Goal: Navigation & Orientation: Understand site structure

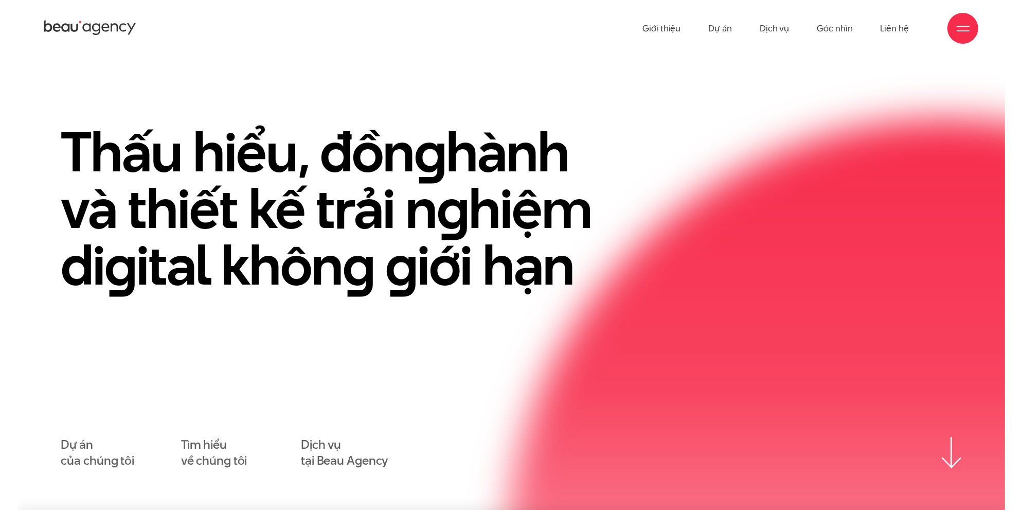
click at [967, 27] on div at bounding box center [962, 28] width 13 height 13
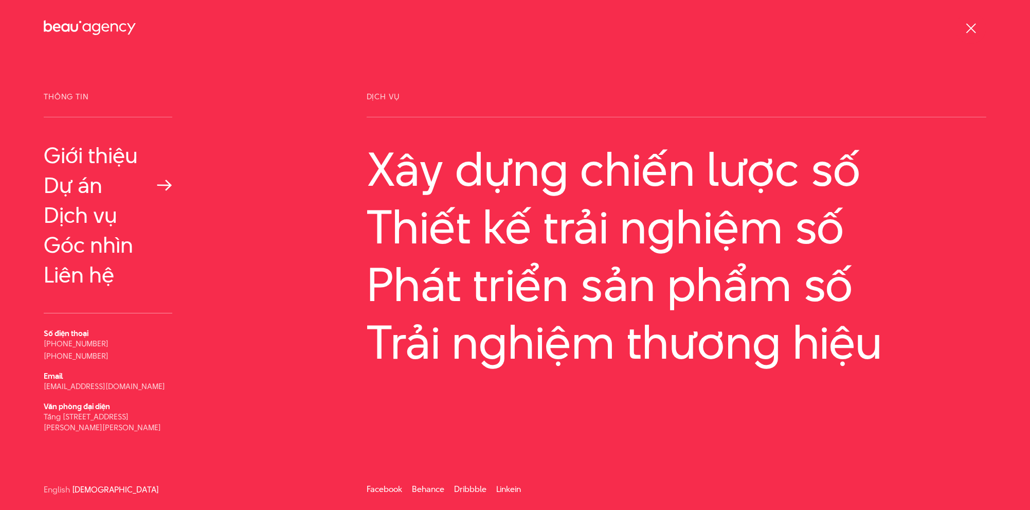
click at [83, 190] on link "Dự án" at bounding box center [108, 185] width 129 height 25
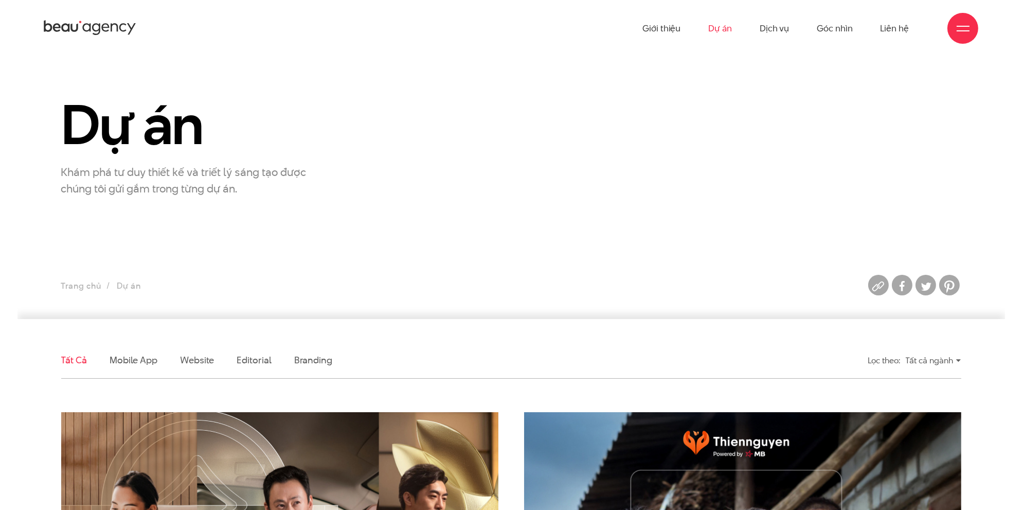
click at [966, 28] on div at bounding box center [962, 28] width 13 height 13
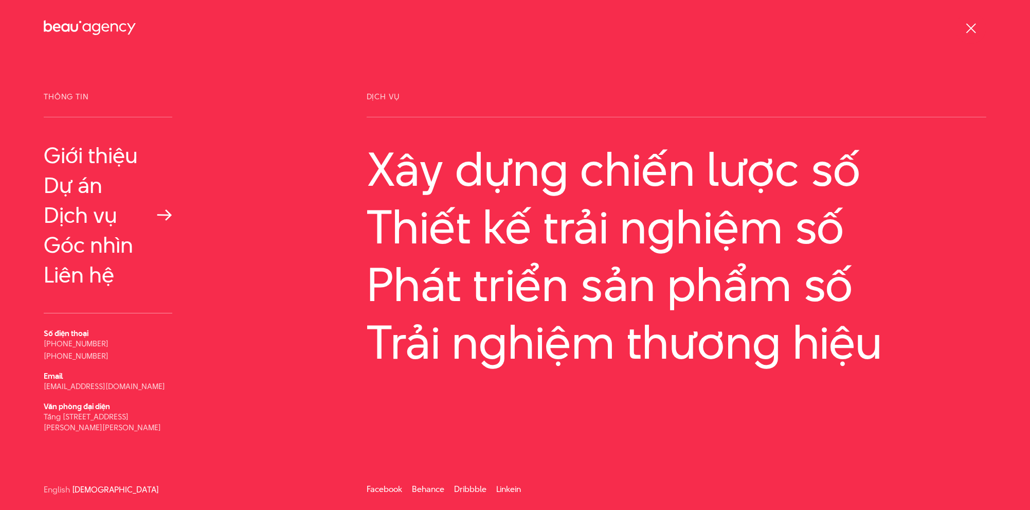
click at [100, 211] on link "Dịch vụ" at bounding box center [108, 215] width 129 height 25
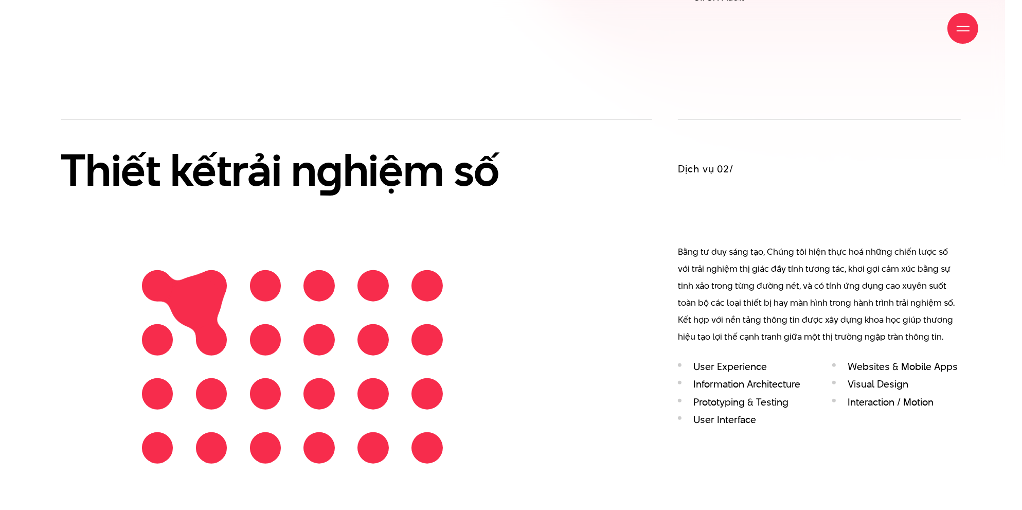
scroll to position [1285, 0]
